Goal: Task Accomplishment & Management: Manage account settings

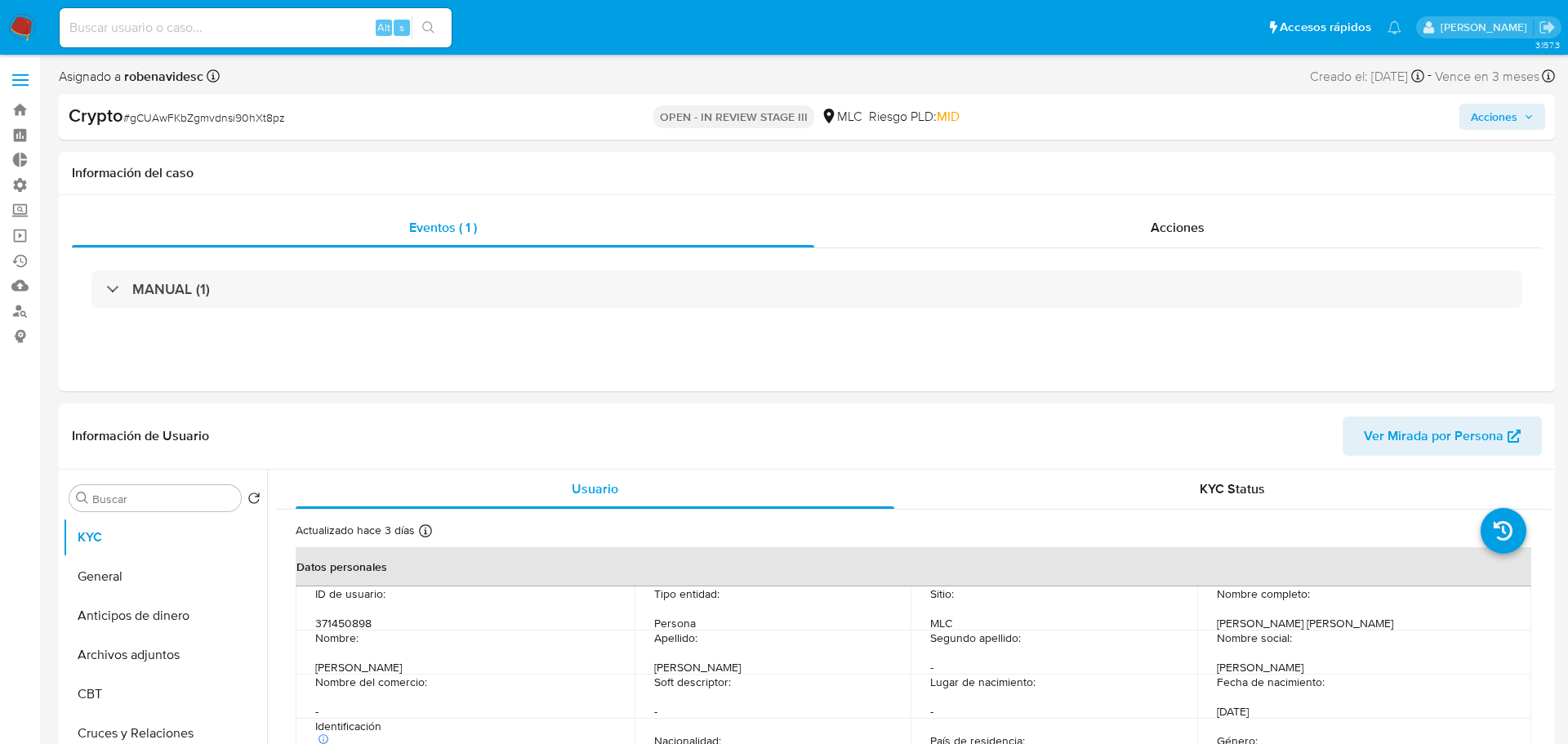
select select "10"
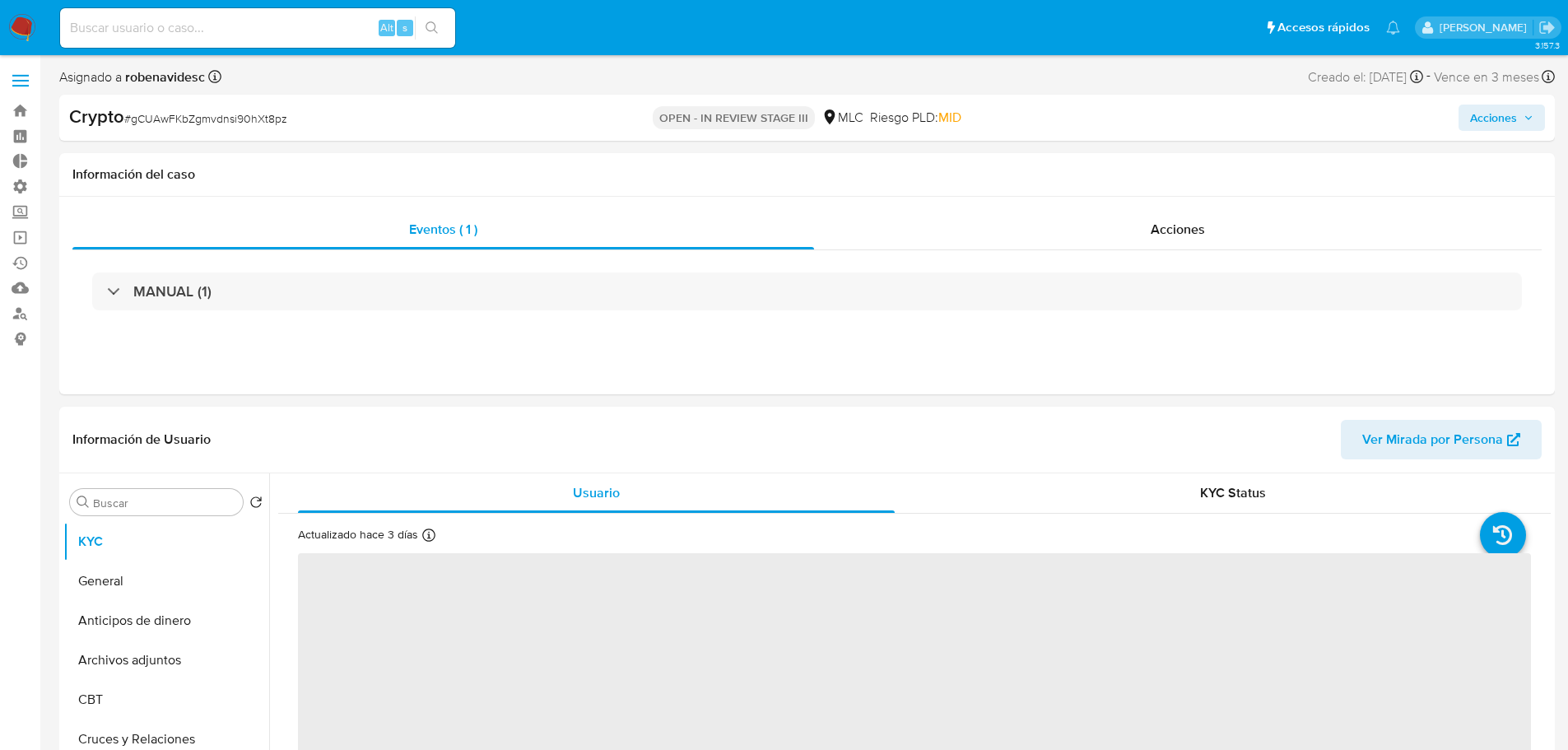
select select "10"
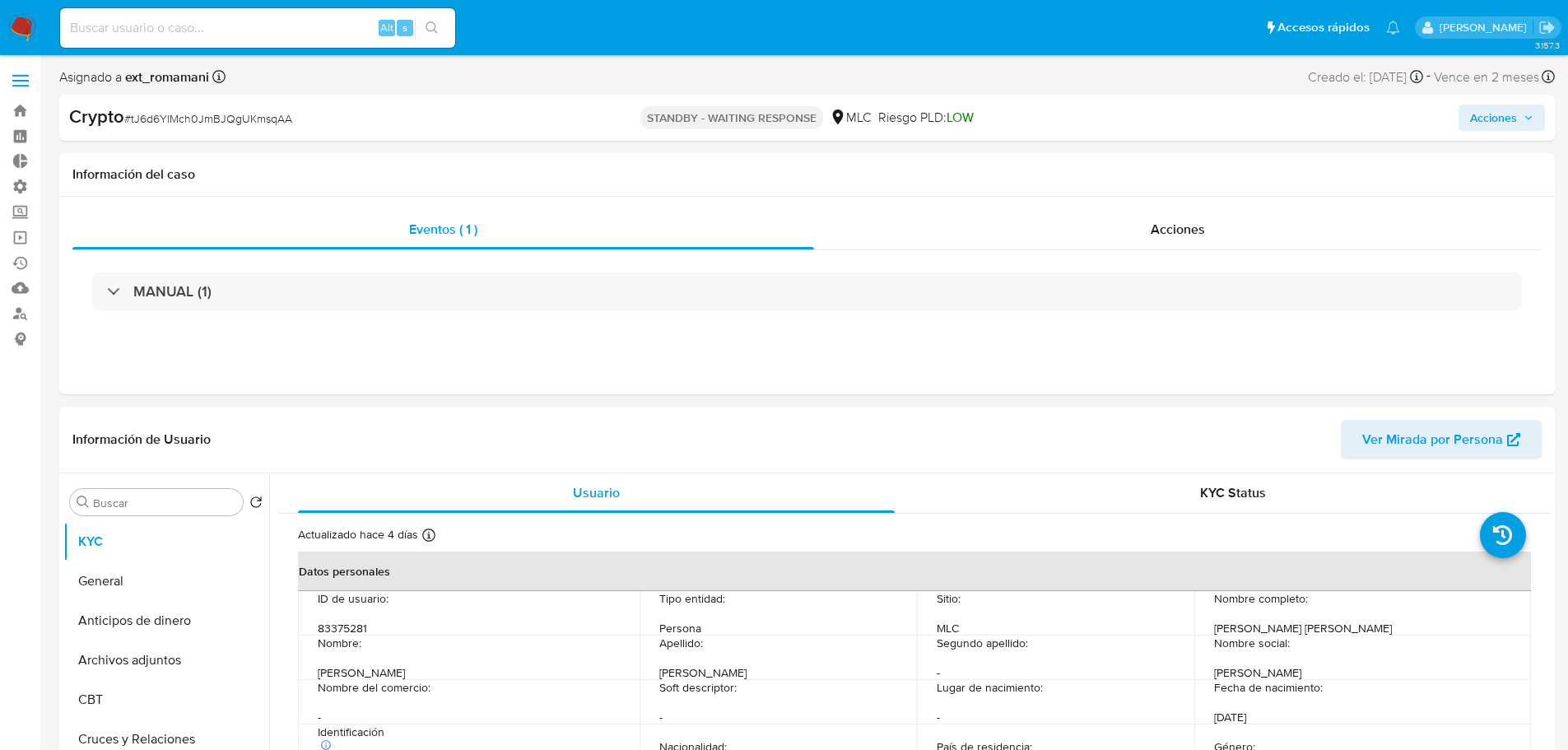
select select "10"
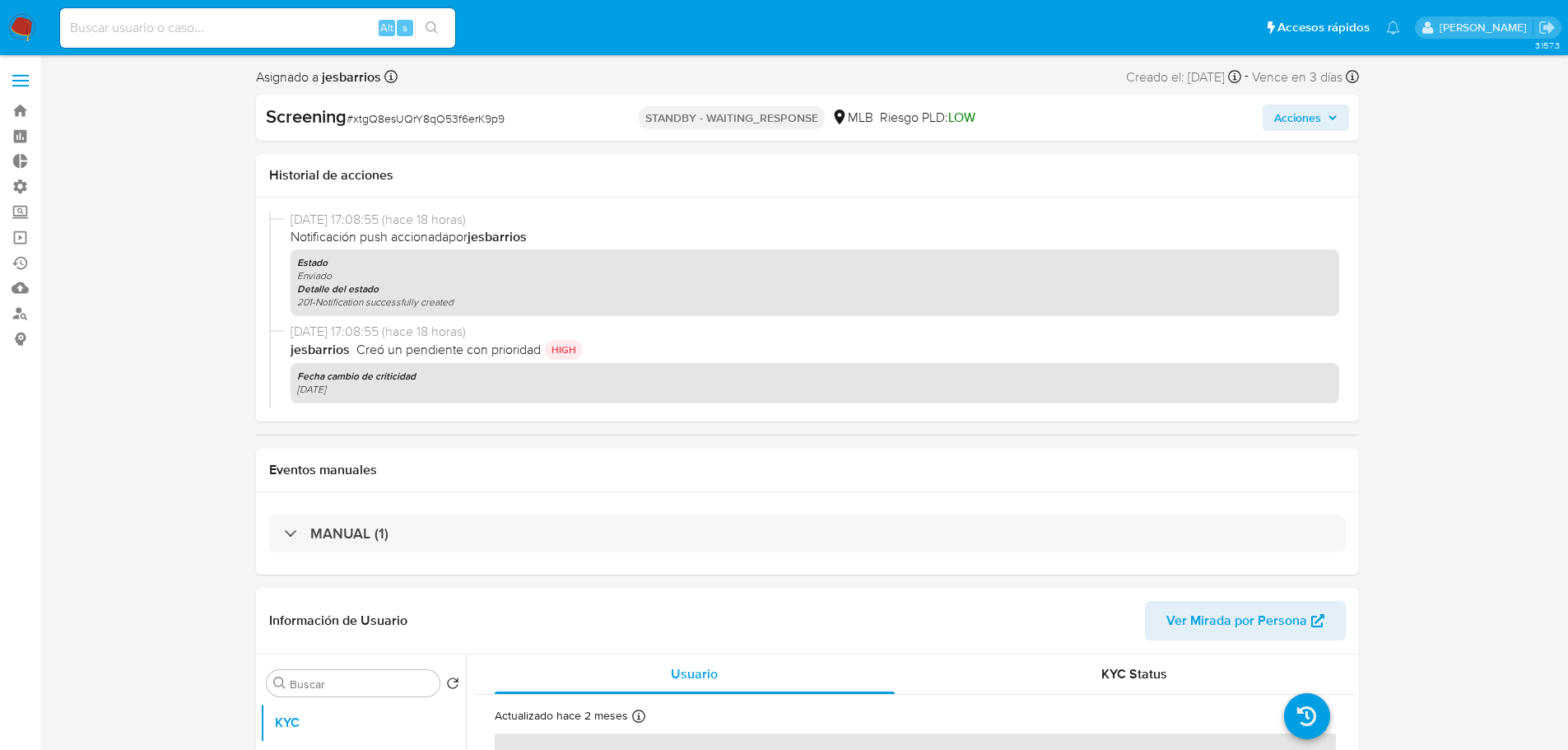
select select "10"
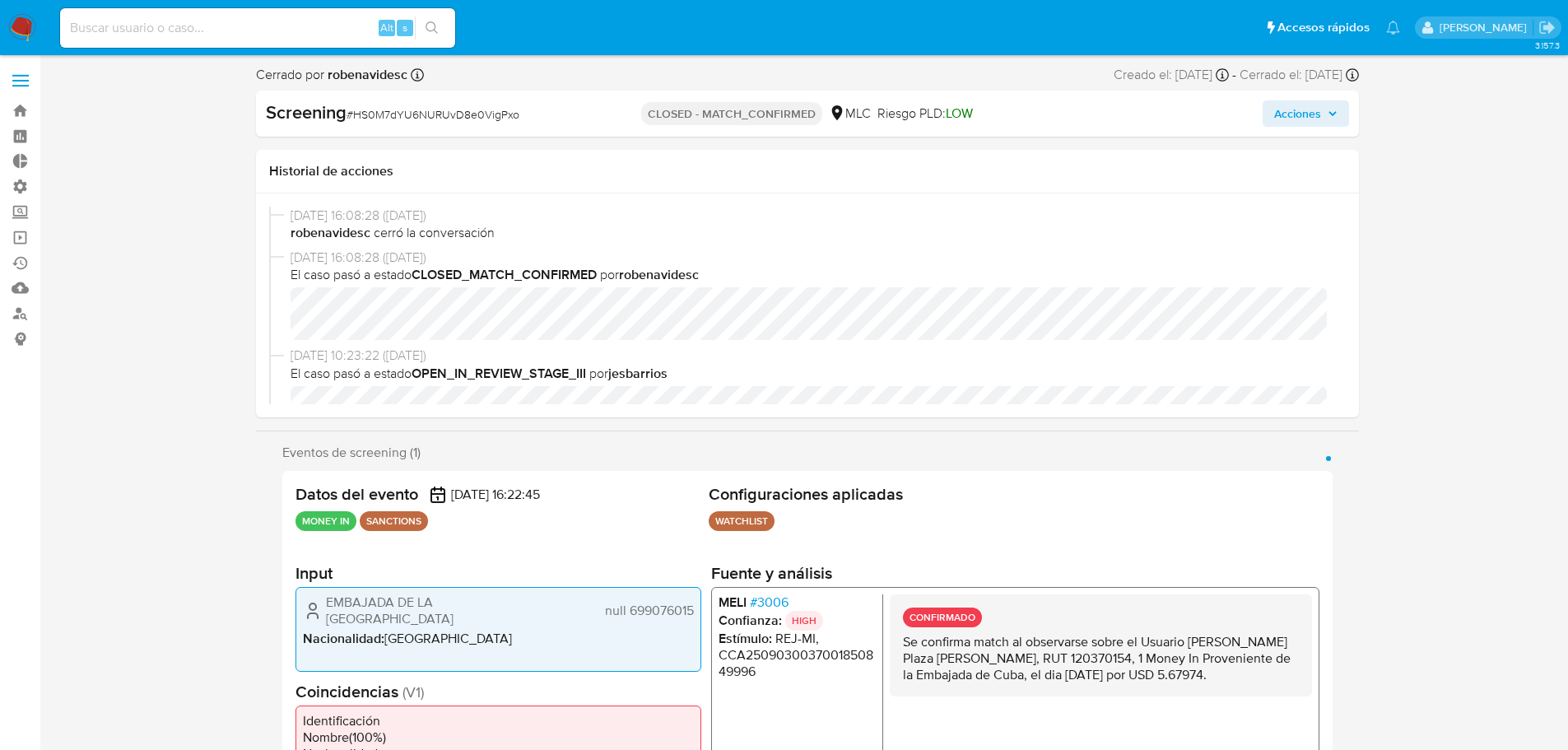
select select "10"
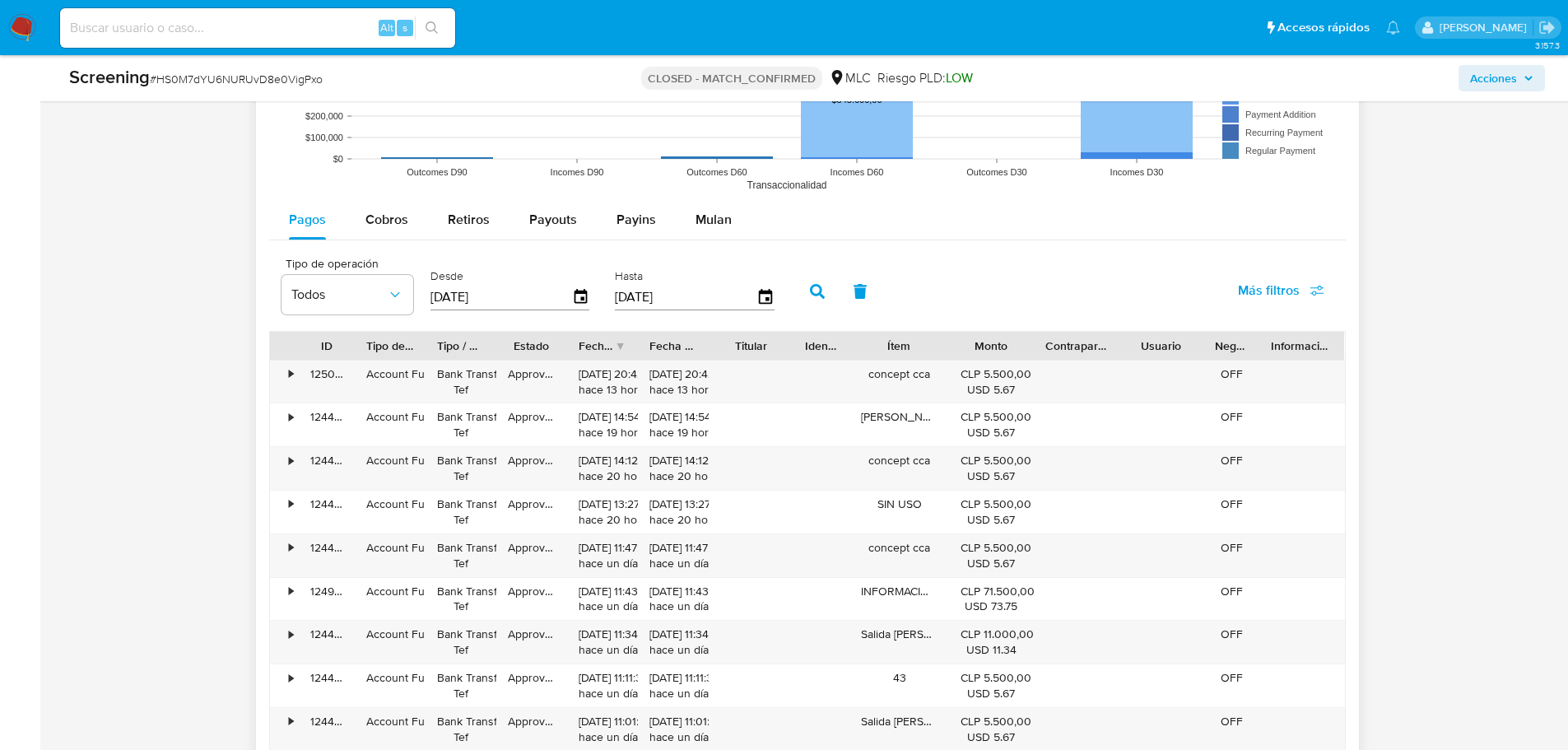
scroll to position [2107, 0]
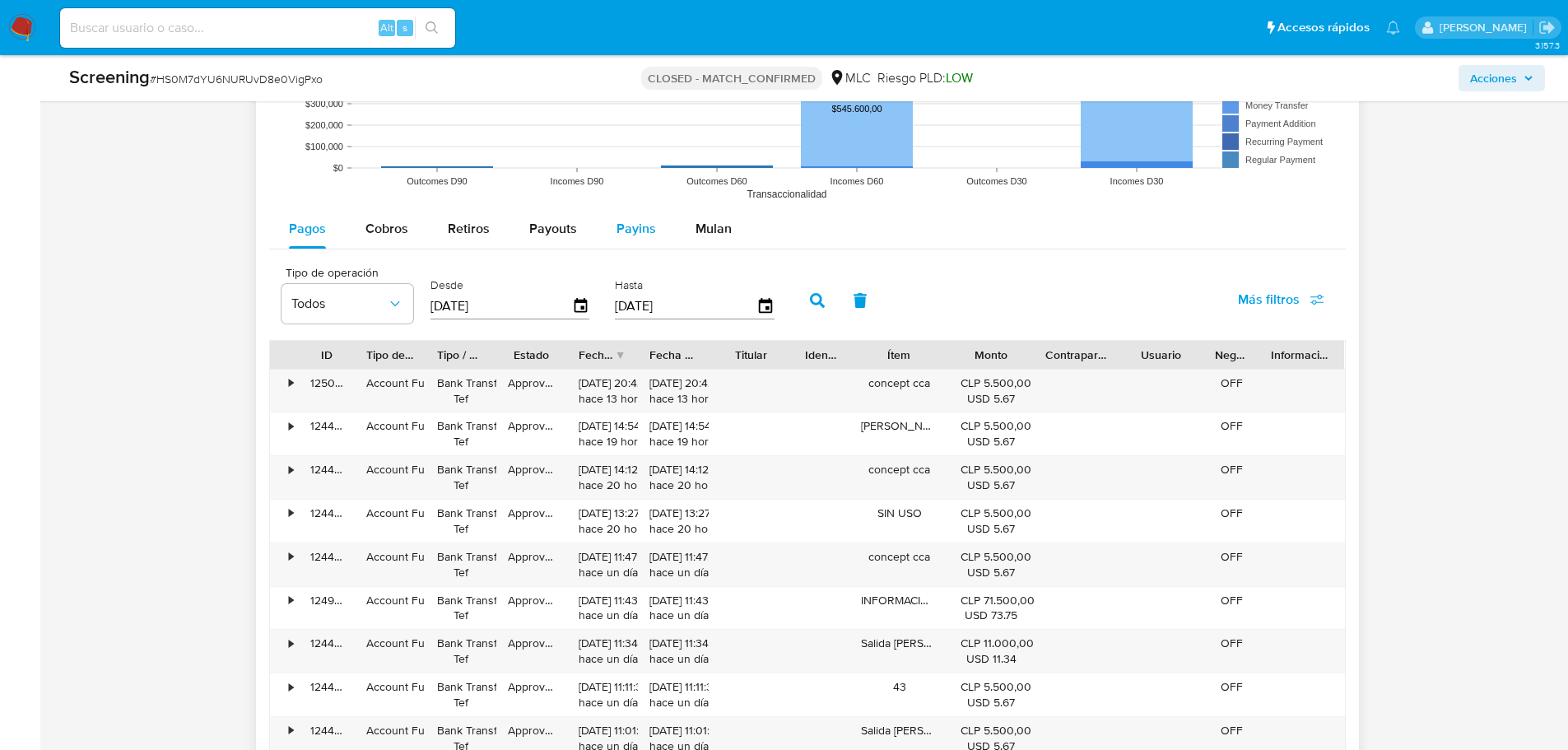
click at [610, 219] on button "Payins" at bounding box center [637, 229] width 79 height 40
select select "10"
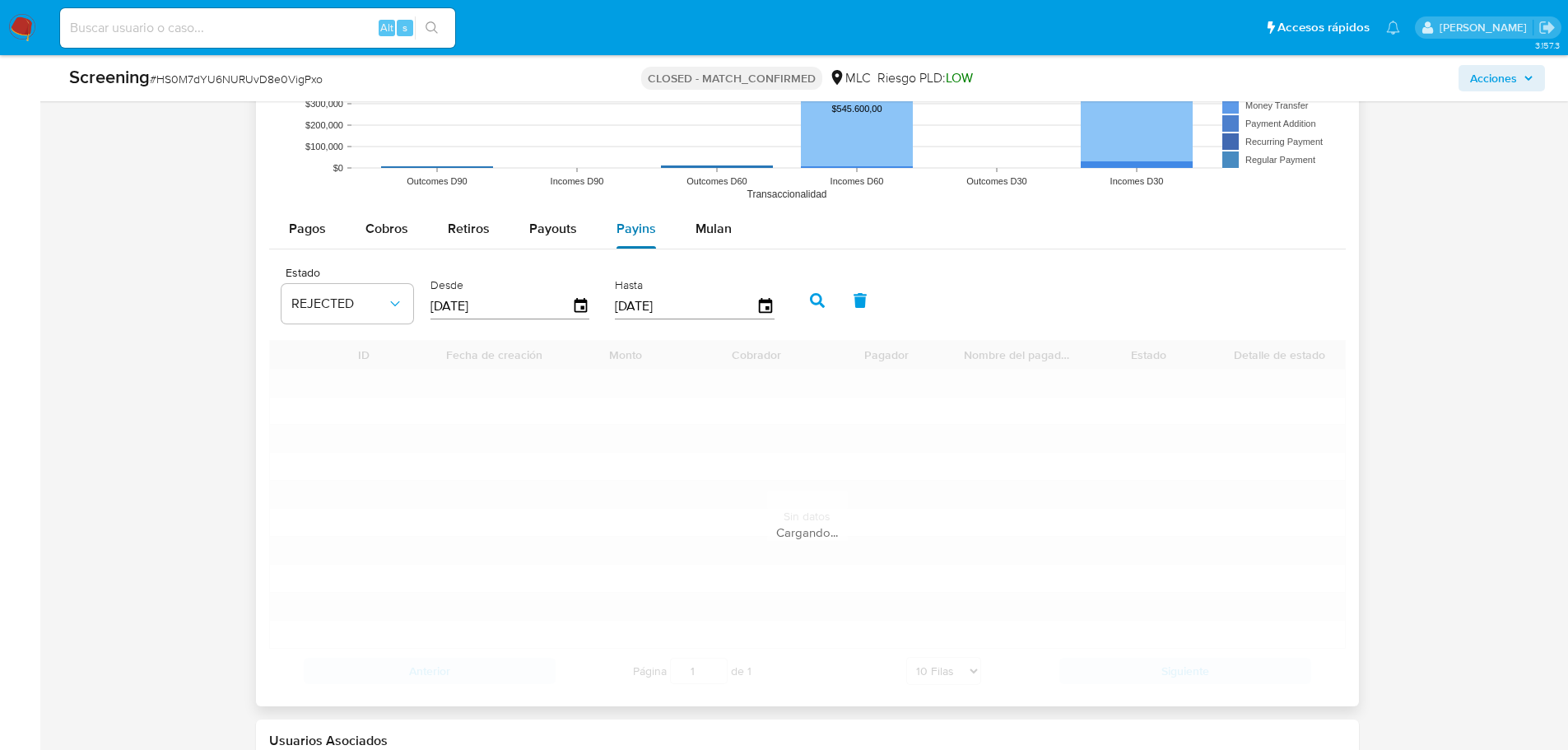
scroll to position [2049, 0]
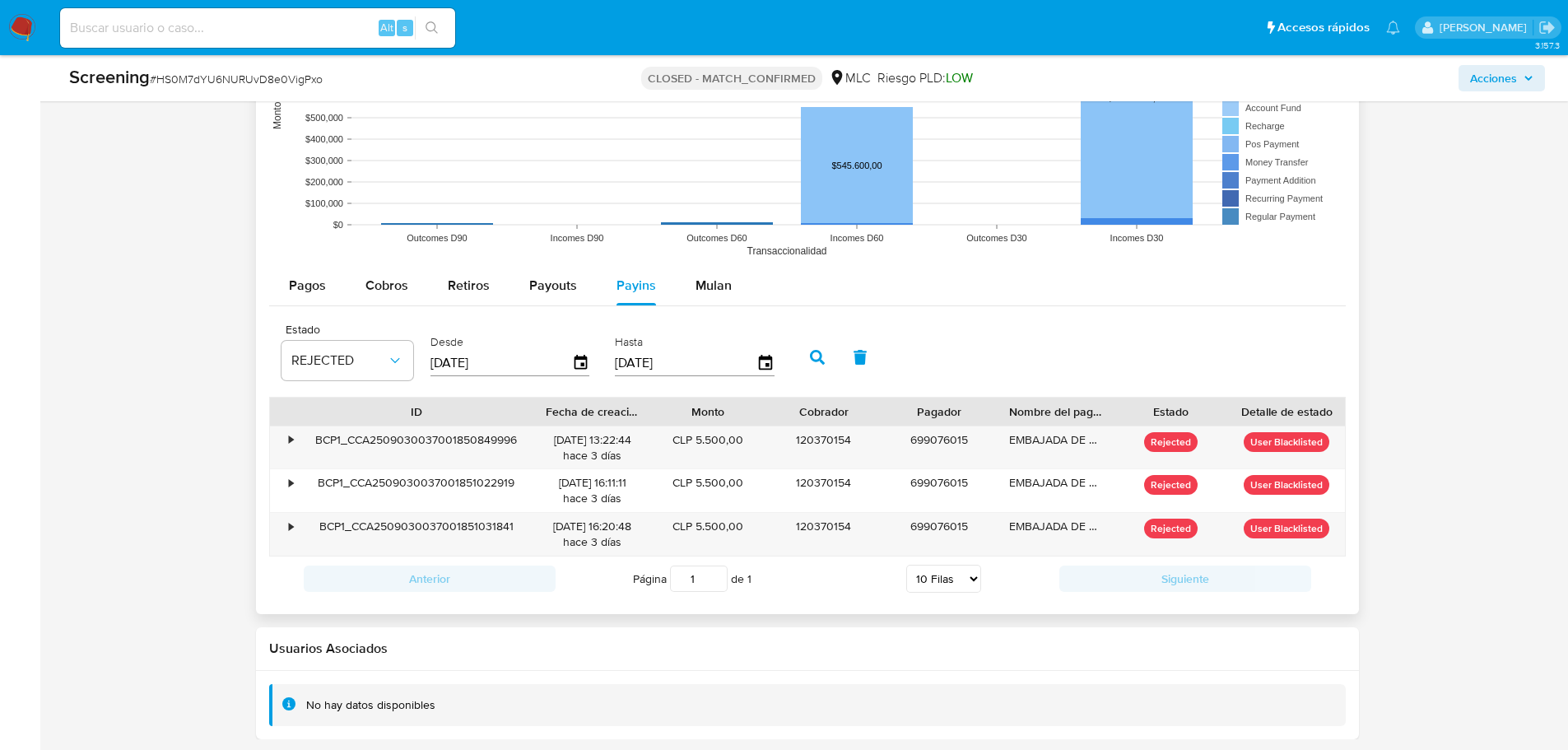
drag, startPoint x: 429, startPoint y: 404, endPoint x: 534, endPoint y: 395, distance: 105.4
click at [534, 395] on div "Estado REJECTED Desde 09/06/2025 Hasta 06/09/2025 ID Fecha de creación Monto Co…" at bounding box center [806, 458] width 1076 height 287
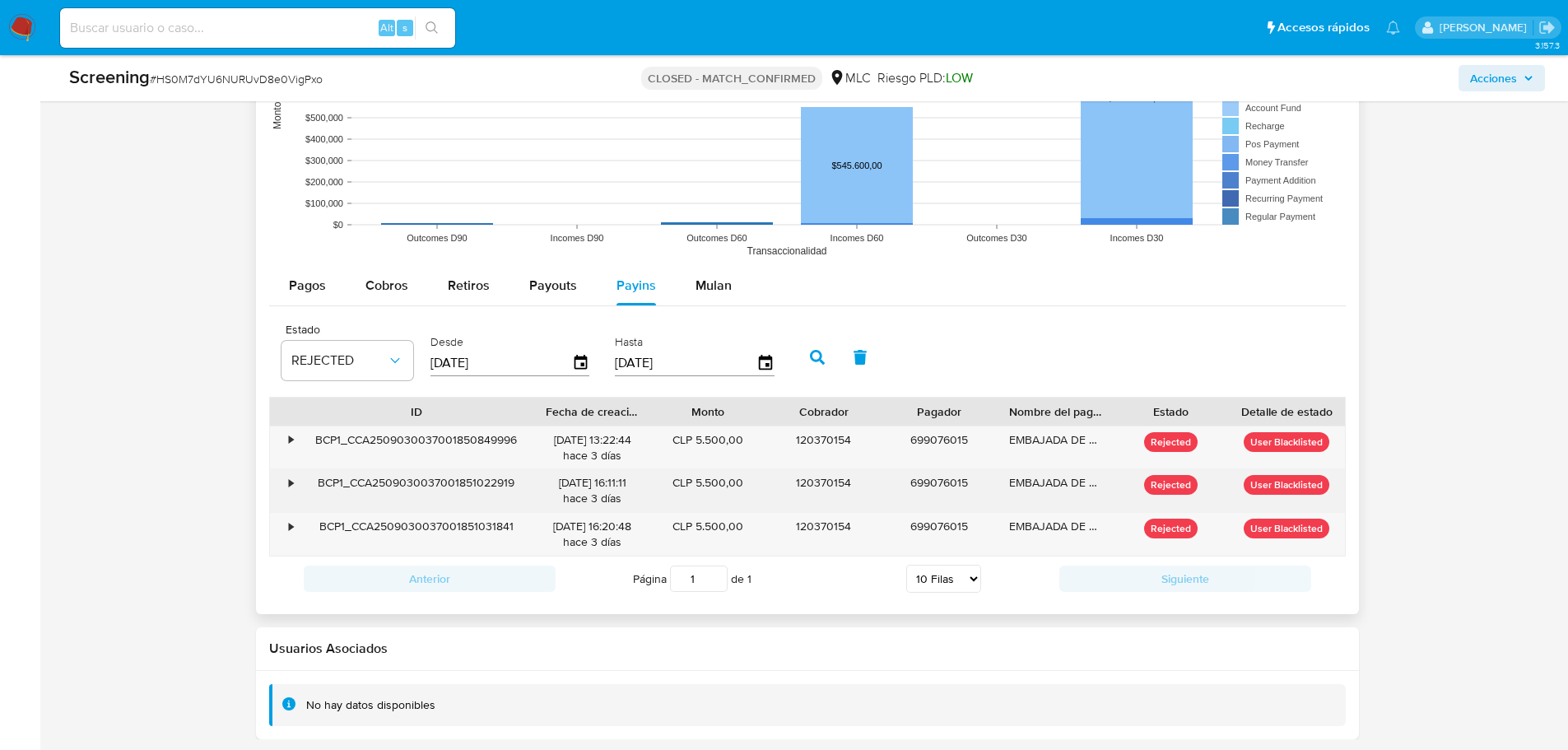
click at [441, 482] on div "BCP1_CCA2509030037001851022919" at bounding box center [416, 491] width 236 height 43
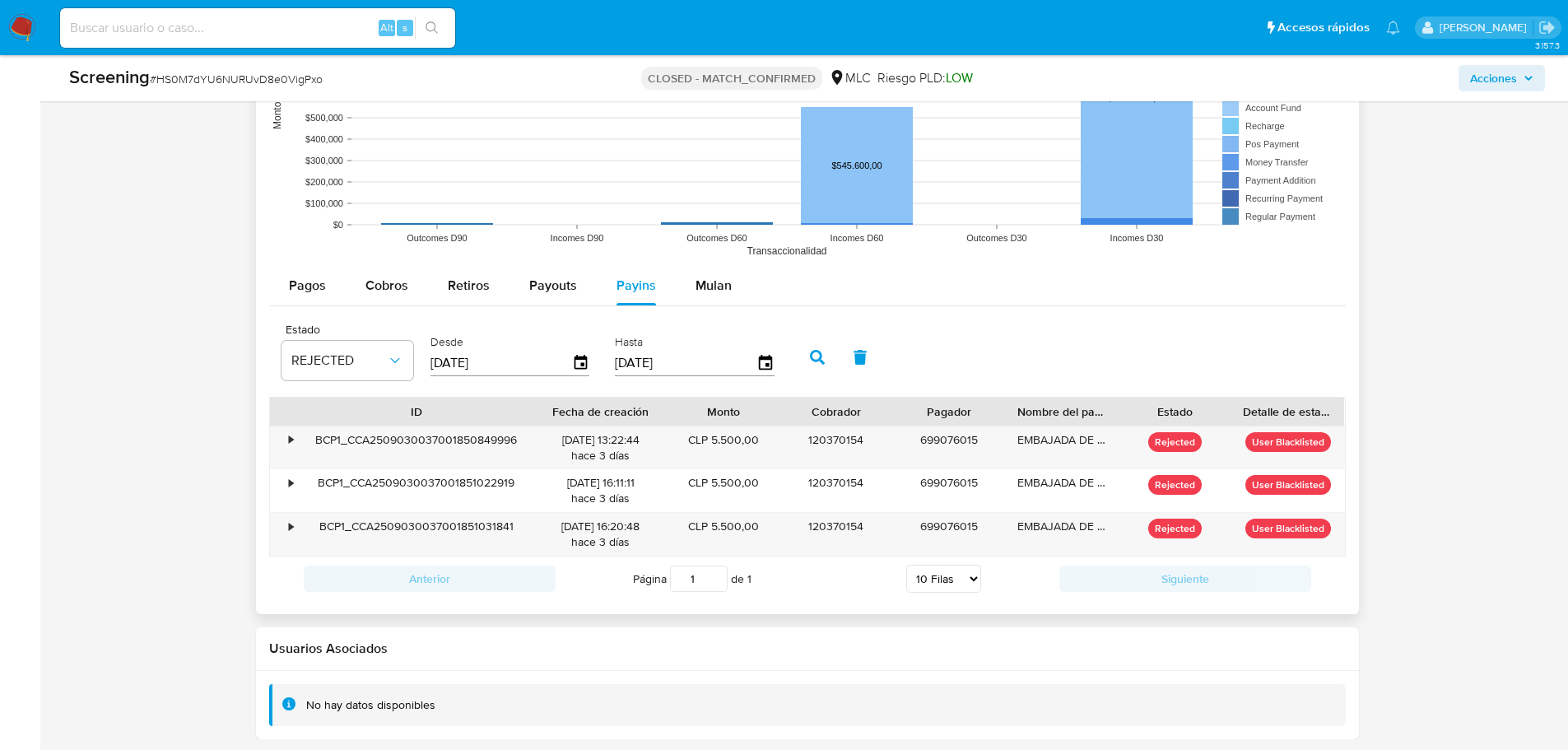
click at [676, 416] on div at bounding box center [666, 411] width 30 height 28
click at [485, 525] on div "BCP1_CCA2509030037001851031841" at bounding box center [416, 534] width 236 height 43
click at [461, 522] on div "BCP1_CCA2509030037001851031841" at bounding box center [416, 534] width 236 height 43
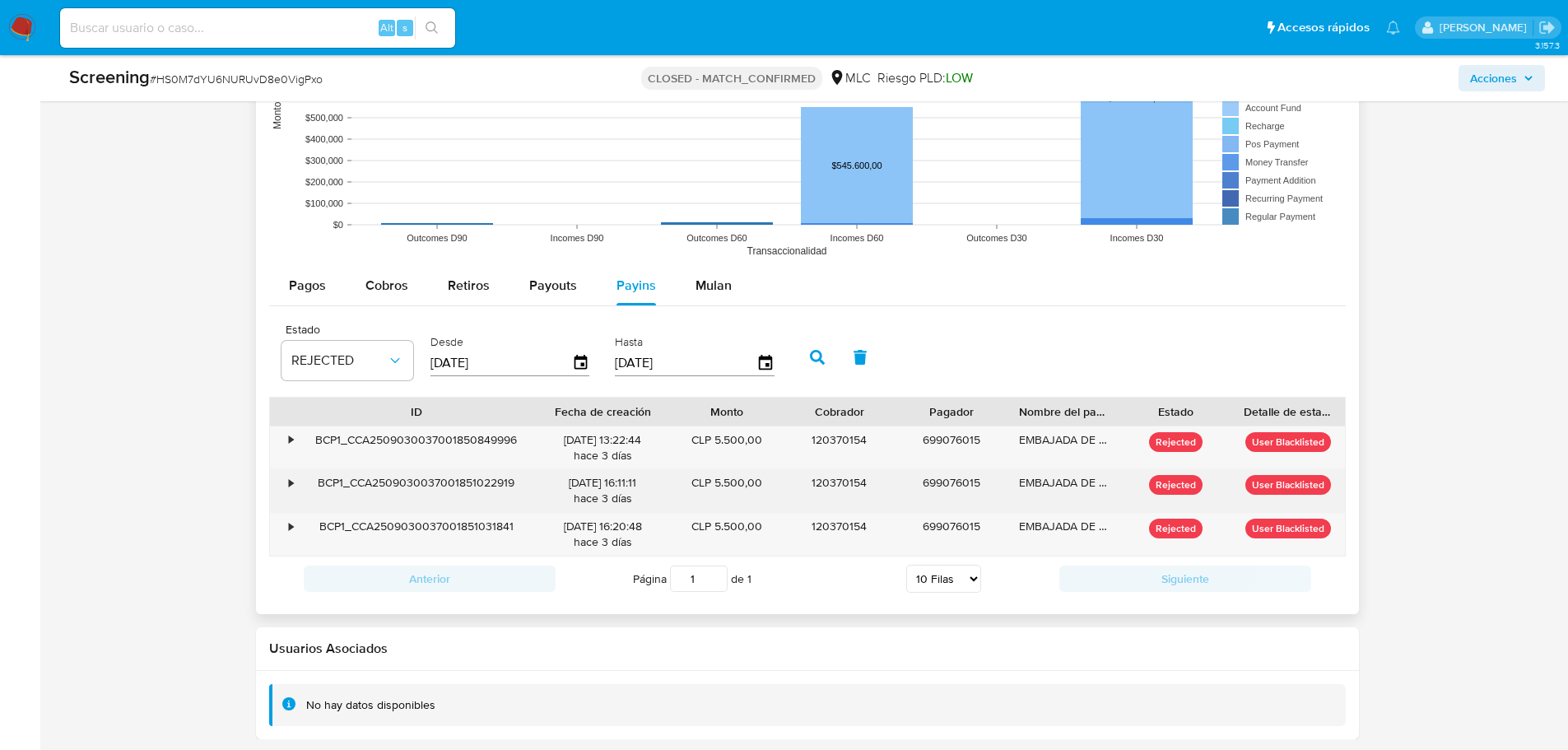
click at [465, 486] on div "BCP1_CCA2509030037001851022919" at bounding box center [416, 491] width 236 height 43
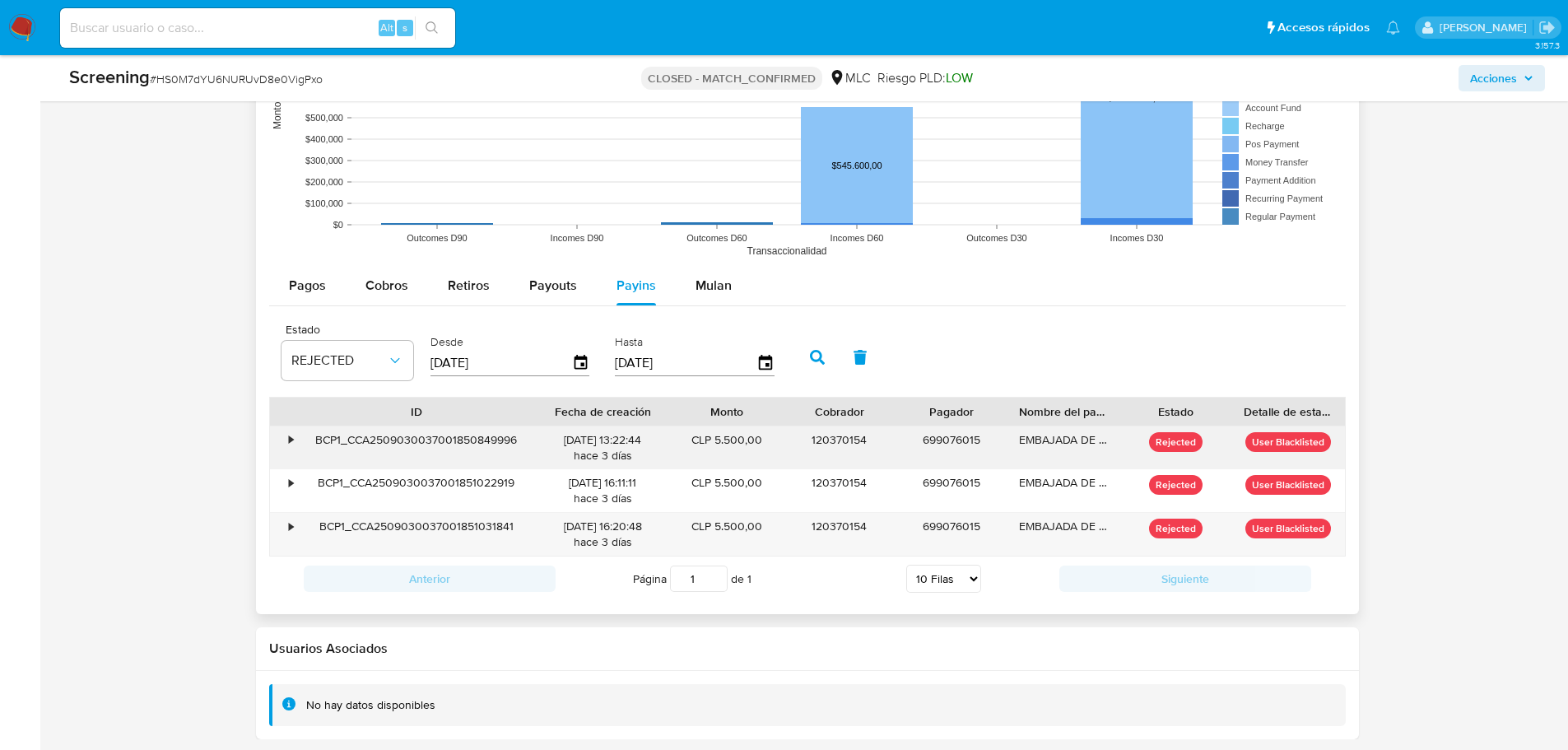
click at [456, 437] on div "BCP1_CCA2509030037001850849996" at bounding box center [416, 448] width 236 height 43
click at [455, 437] on div "BCP1_CCA2509030037001850849996" at bounding box center [416, 448] width 236 height 43
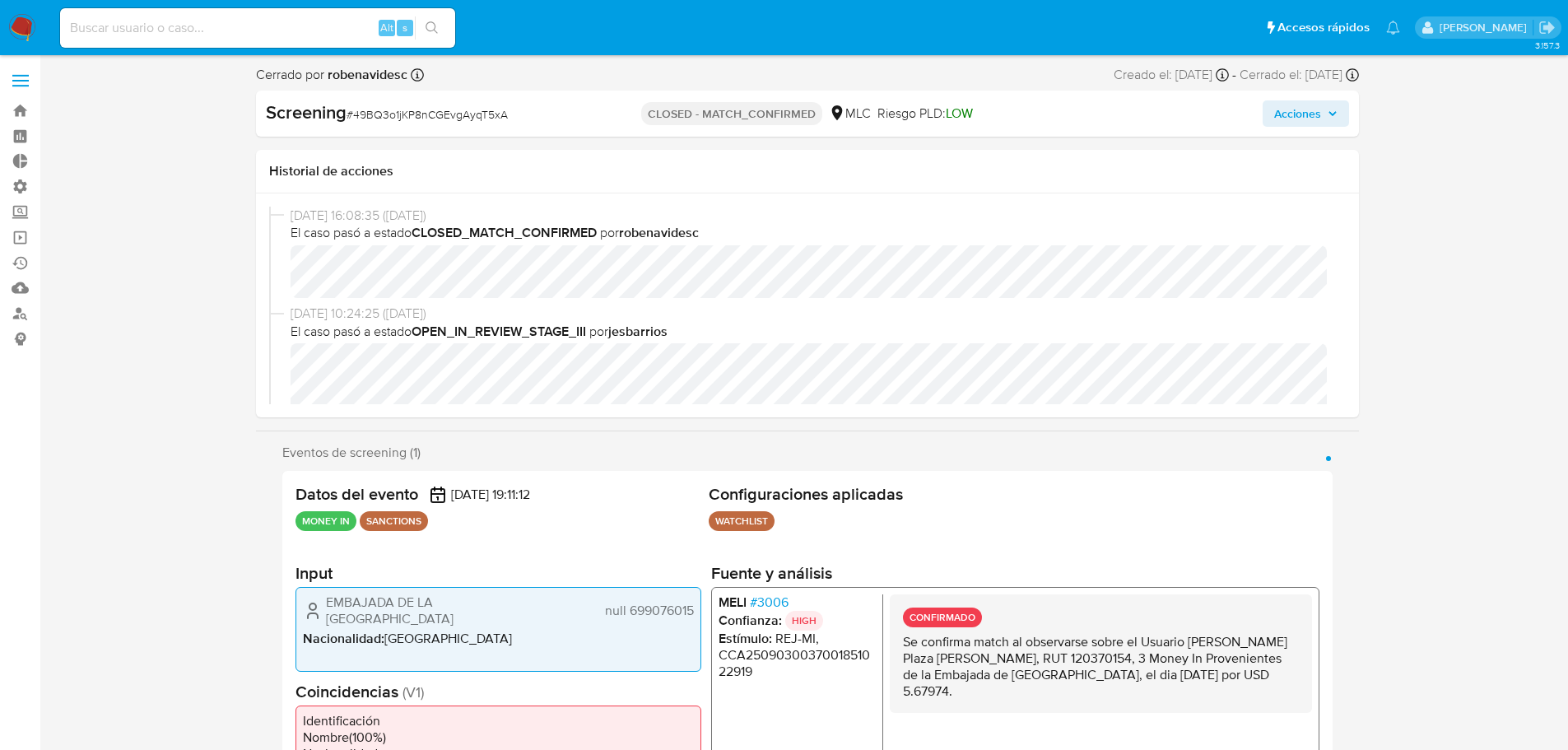
select select "10"
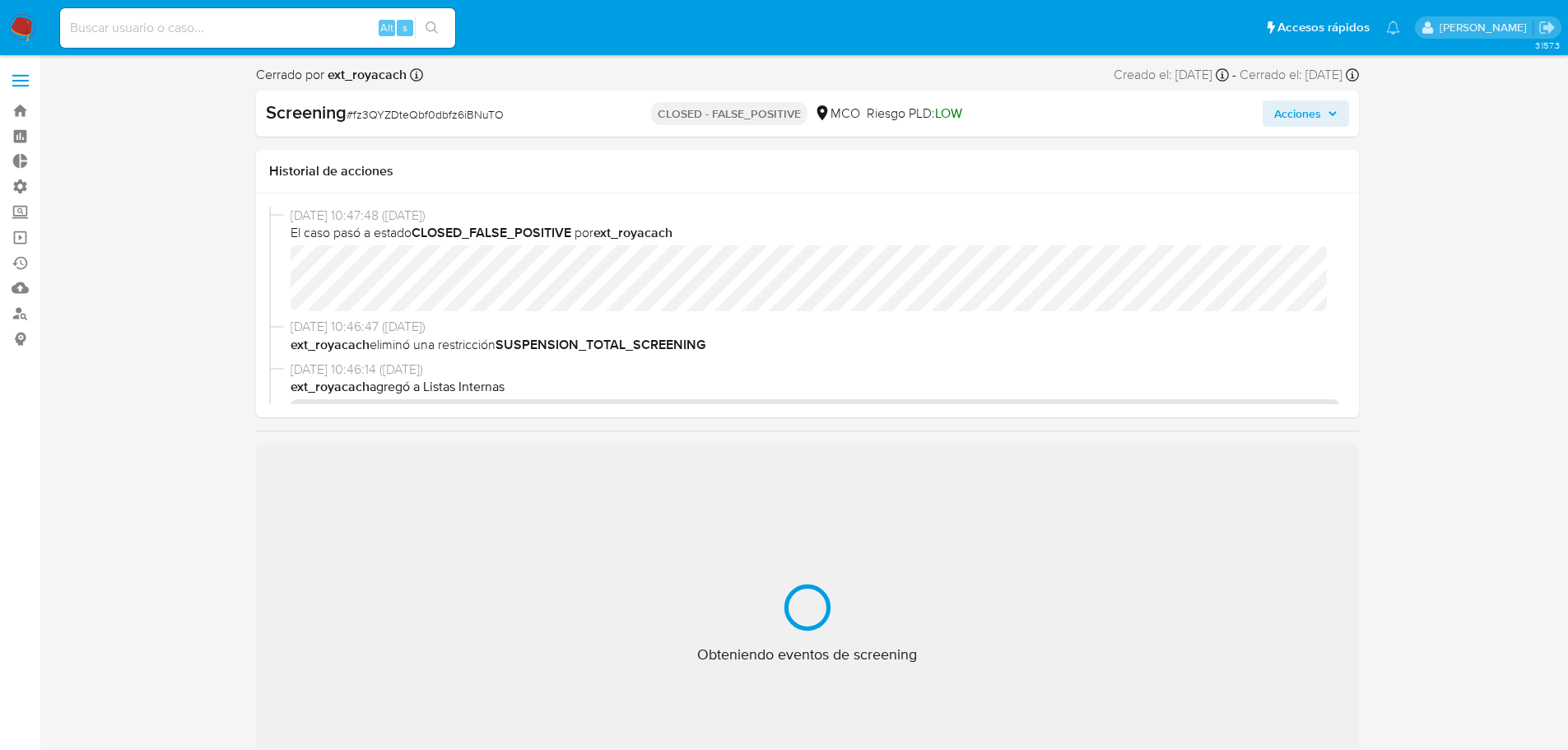
select select "10"
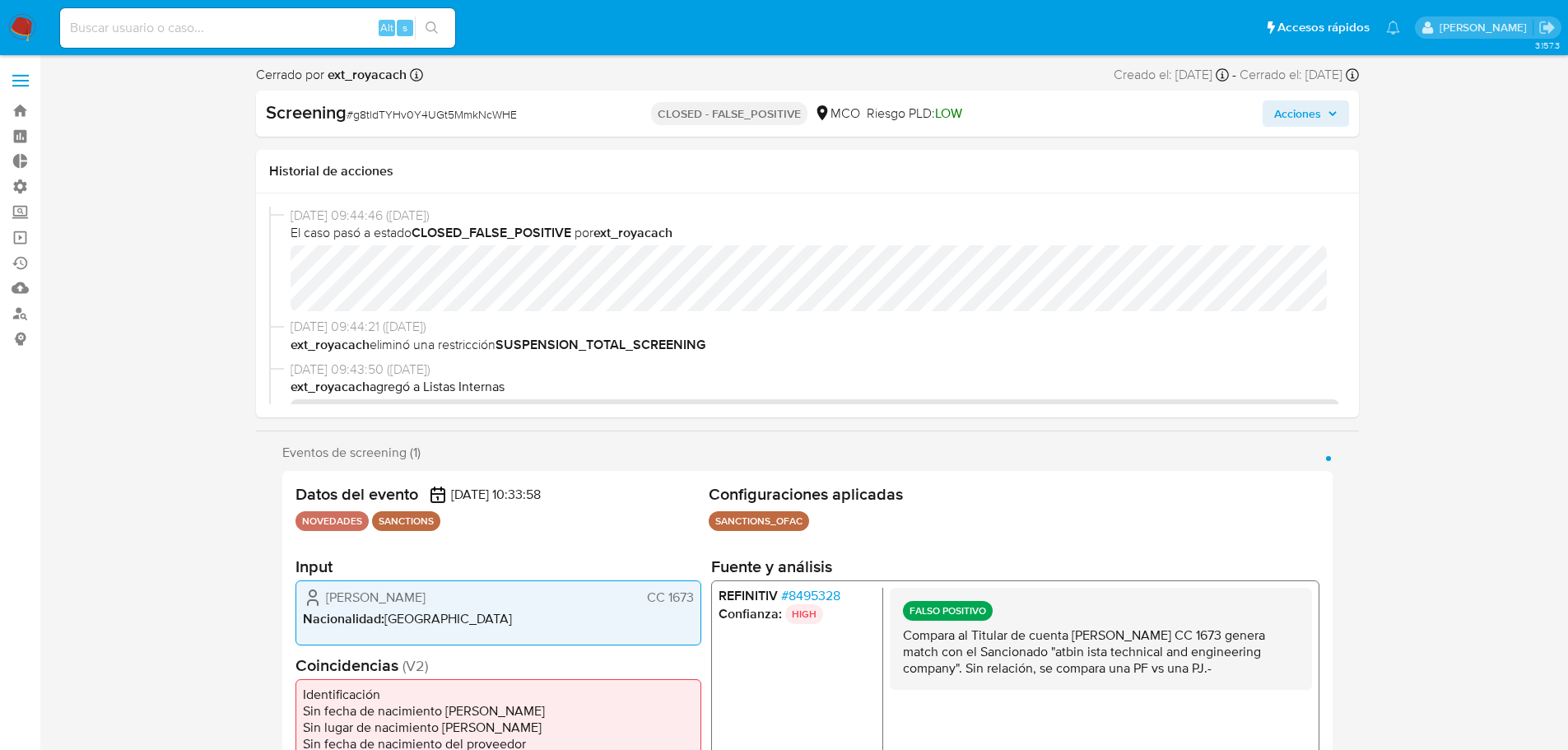
select select "10"
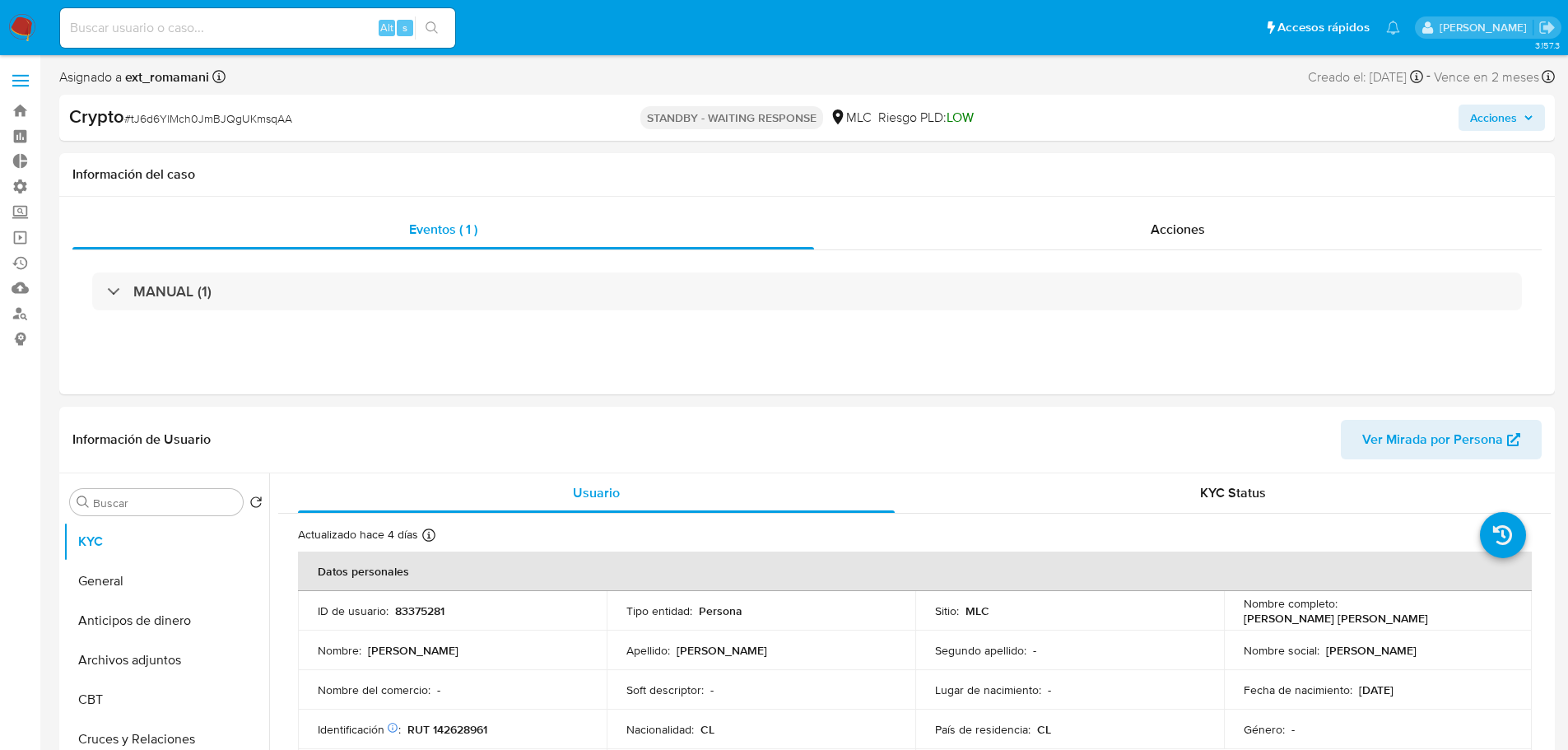
select select "10"
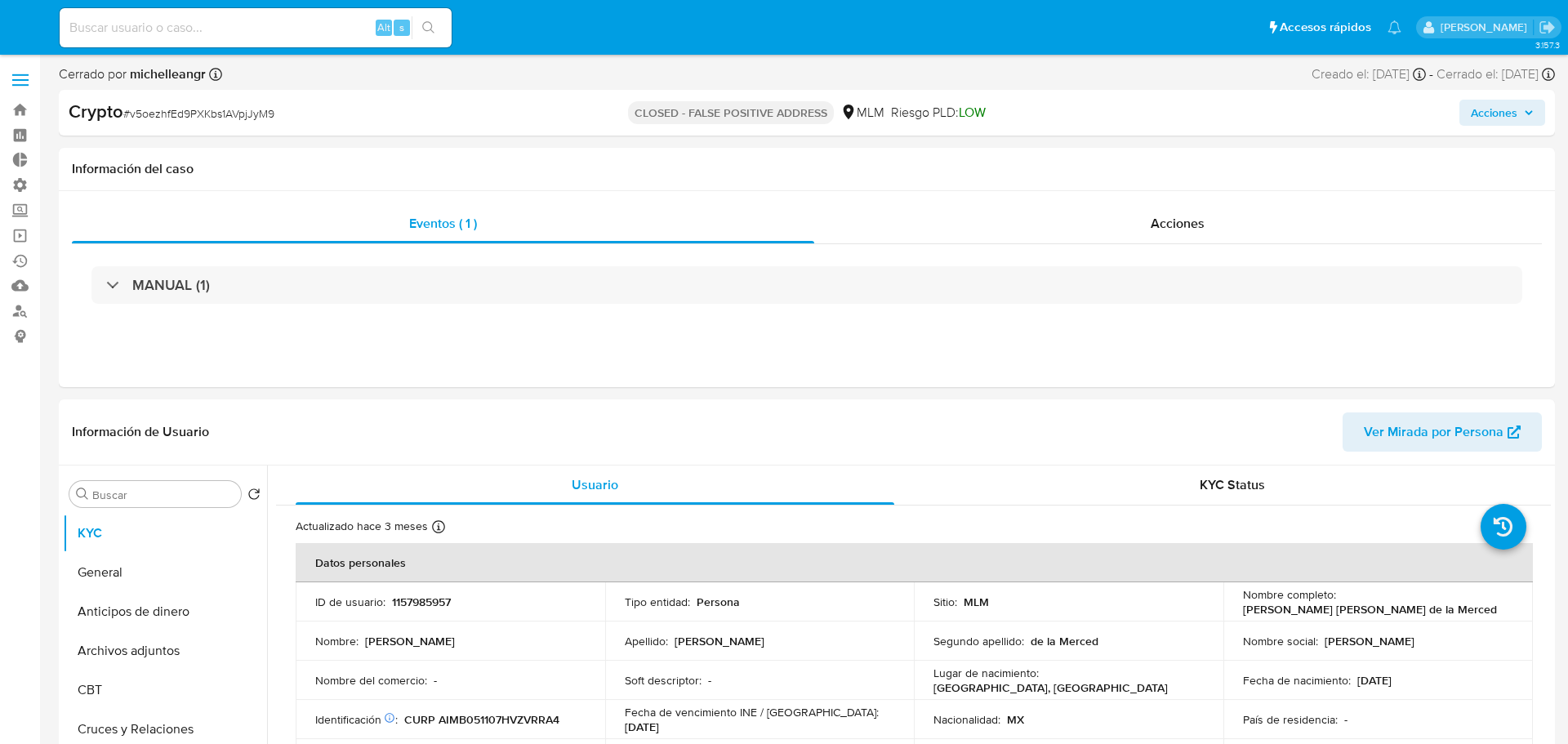
select select "10"
